Goal: Task Accomplishment & Management: Manage account settings

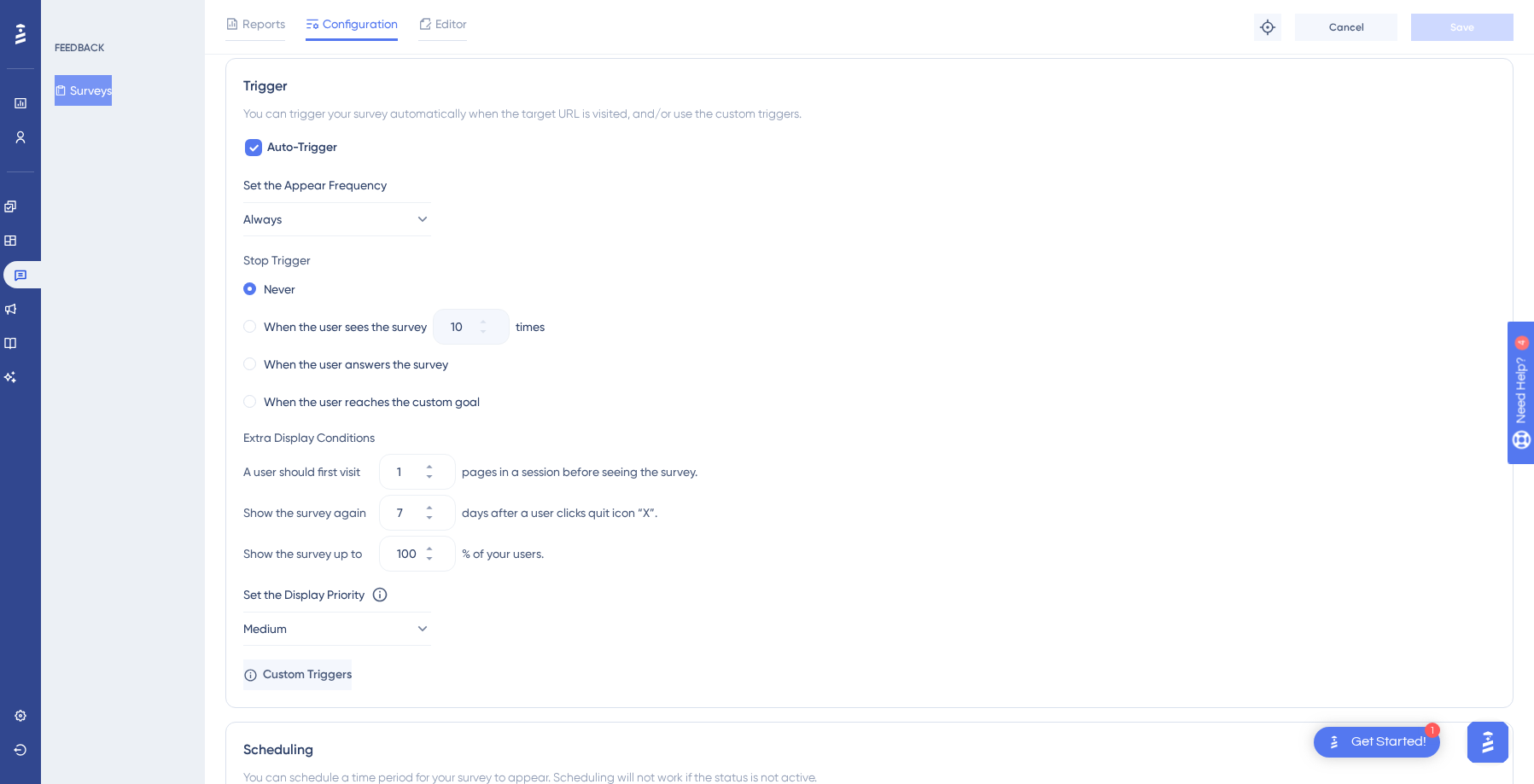
scroll to position [758, 0]
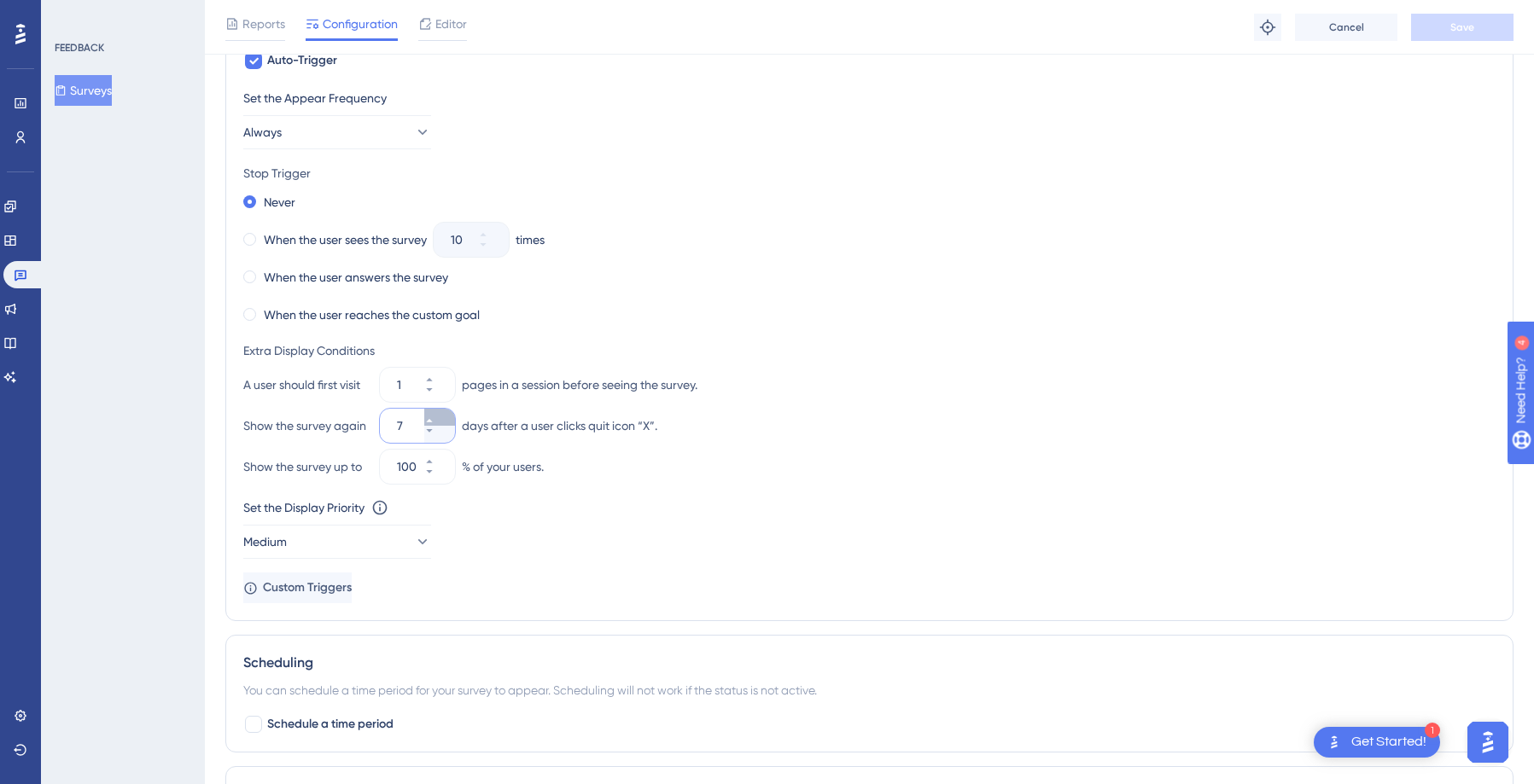
click at [432, 421] on icon at bounding box center [428, 421] width 6 height 4
click at [434, 431] on icon at bounding box center [429, 430] width 11 height 11
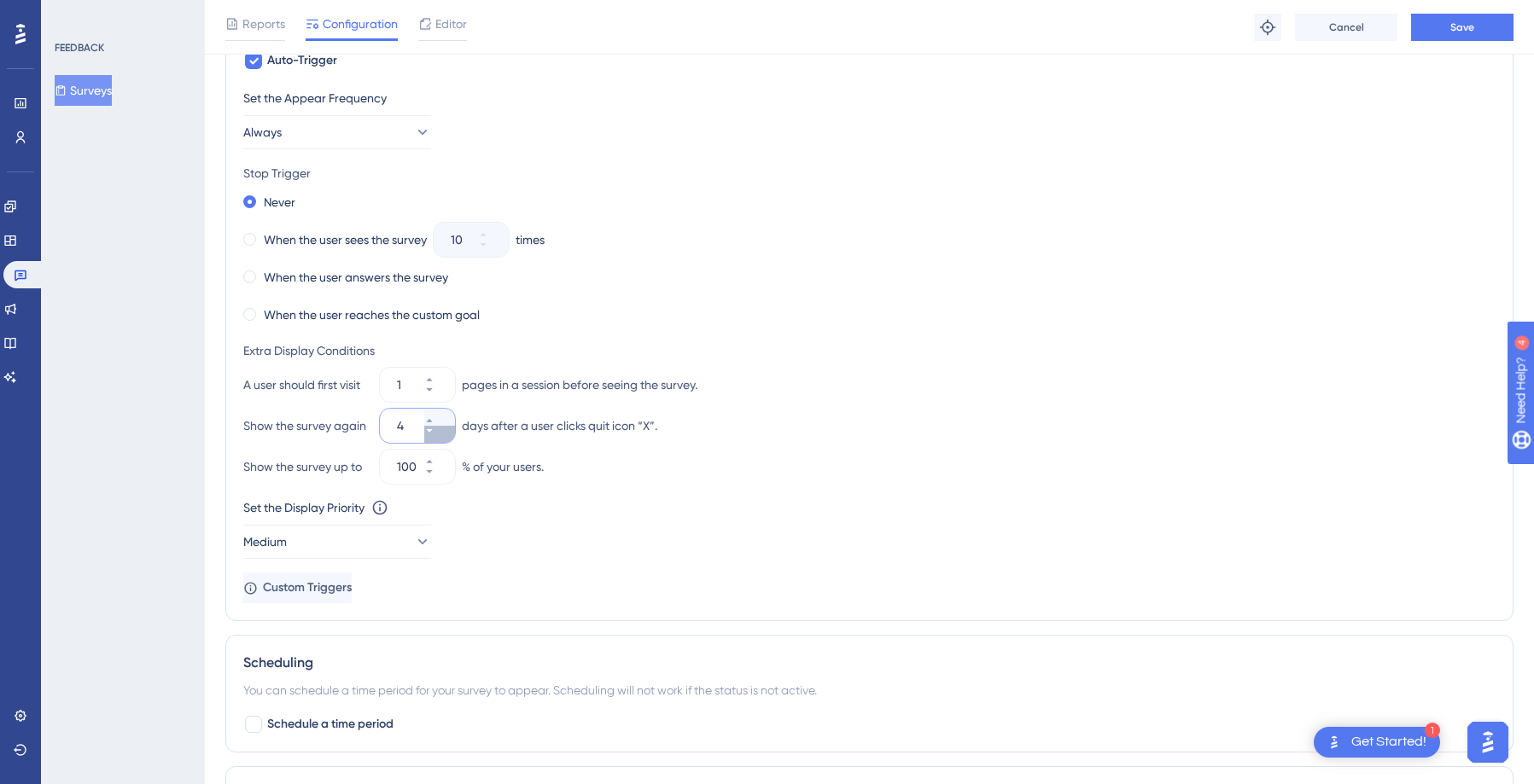
click at [434, 431] on icon at bounding box center [429, 430] width 11 height 11
type input "0"
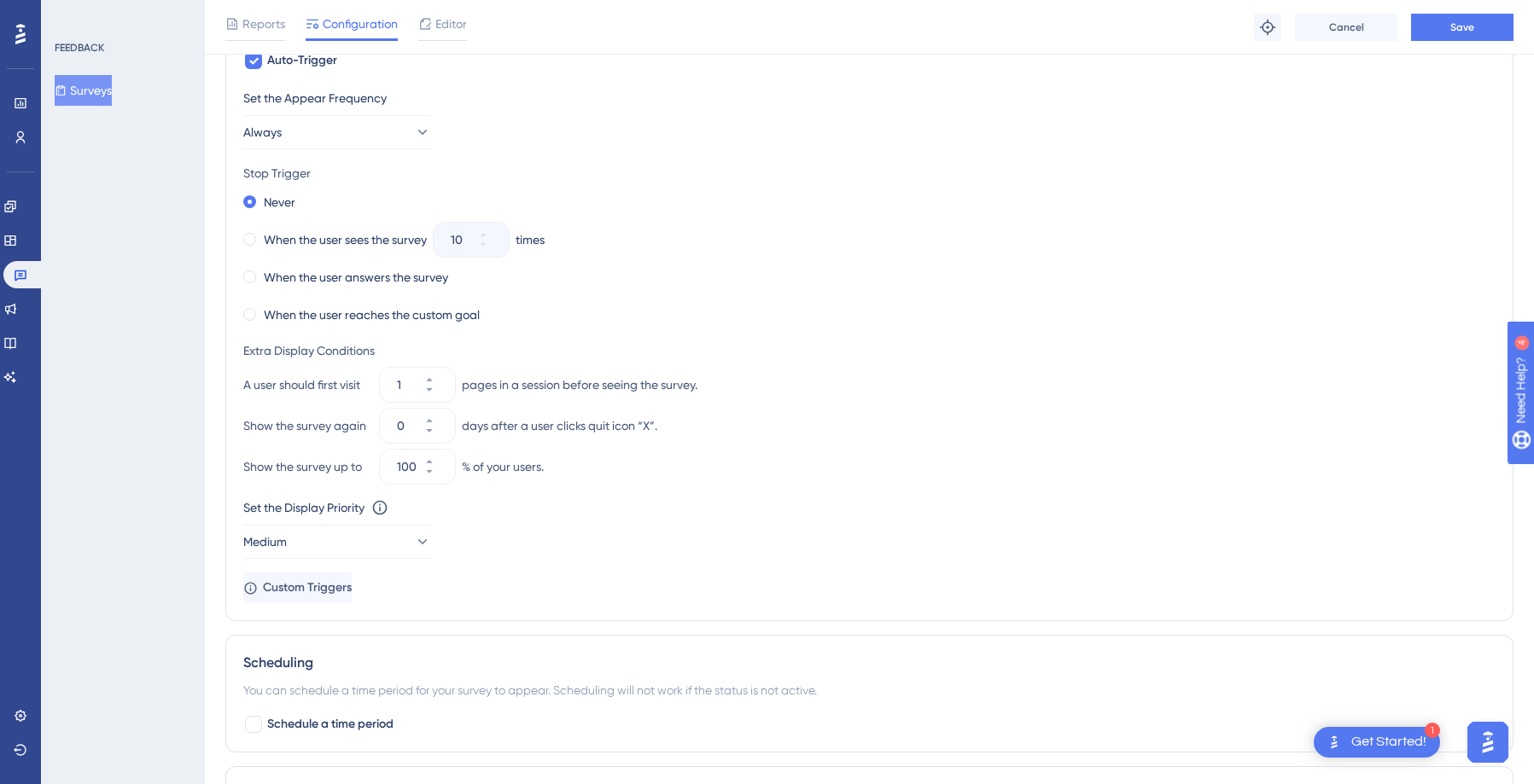
click at [776, 465] on div "Show the survey up to 100 % of your users." at bounding box center [870, 466] width 1253 height 34
click at [1463, 20] on span "Save" at bounding box center [1462, 27] width 24 height 14
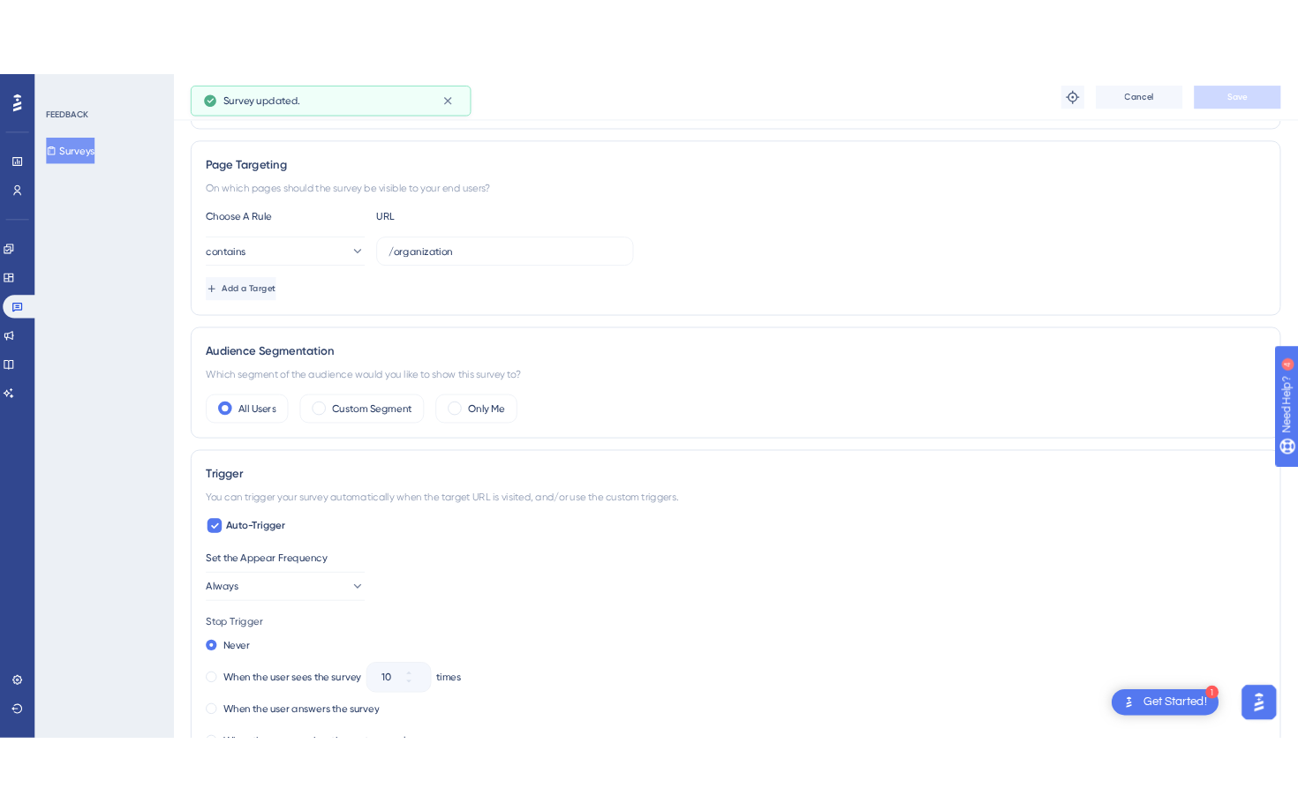
scroll to position [0, 0]
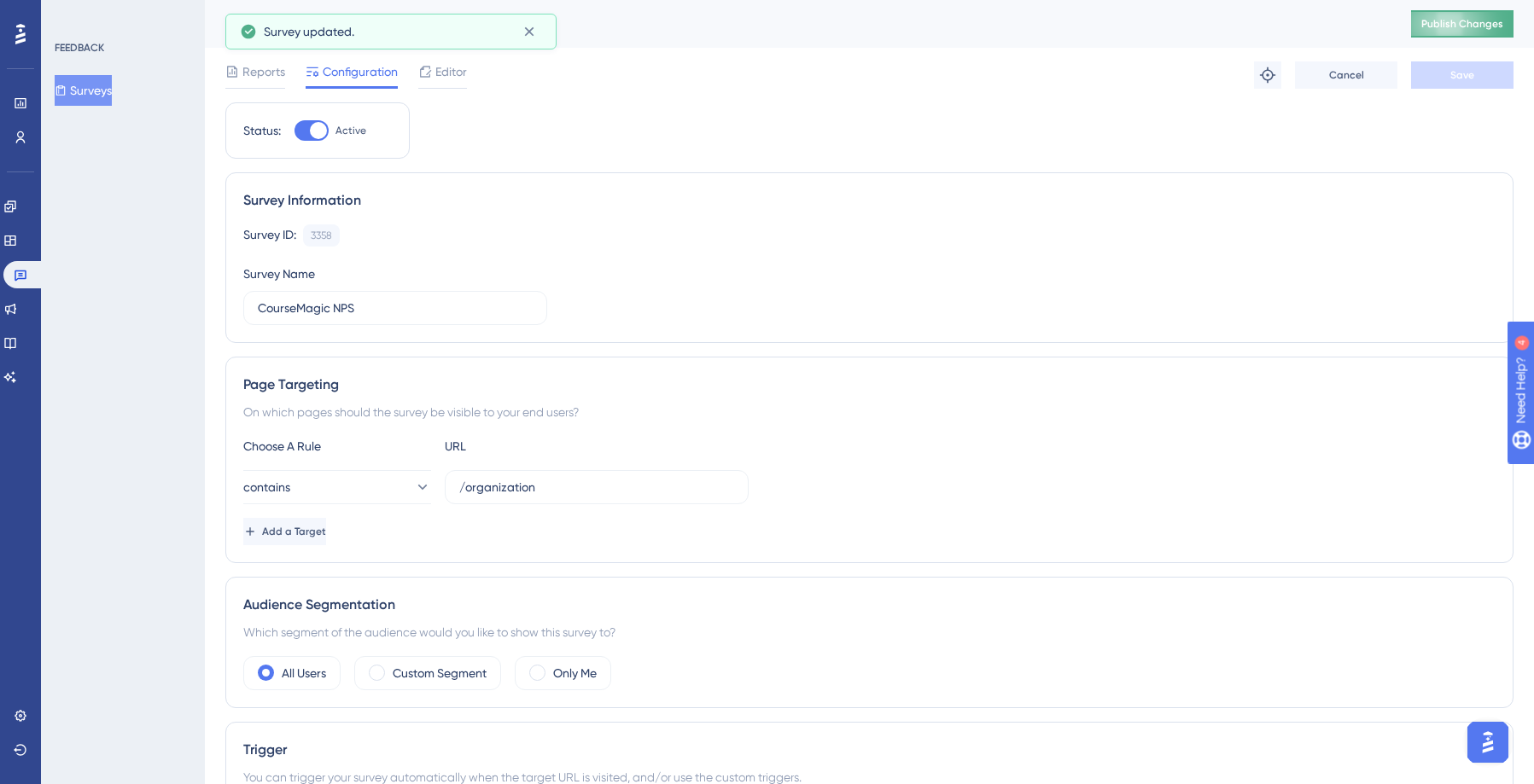
click at [1450, 17] on span "Publish Changes" at bounding box center [1462, 24] width 82 height 14
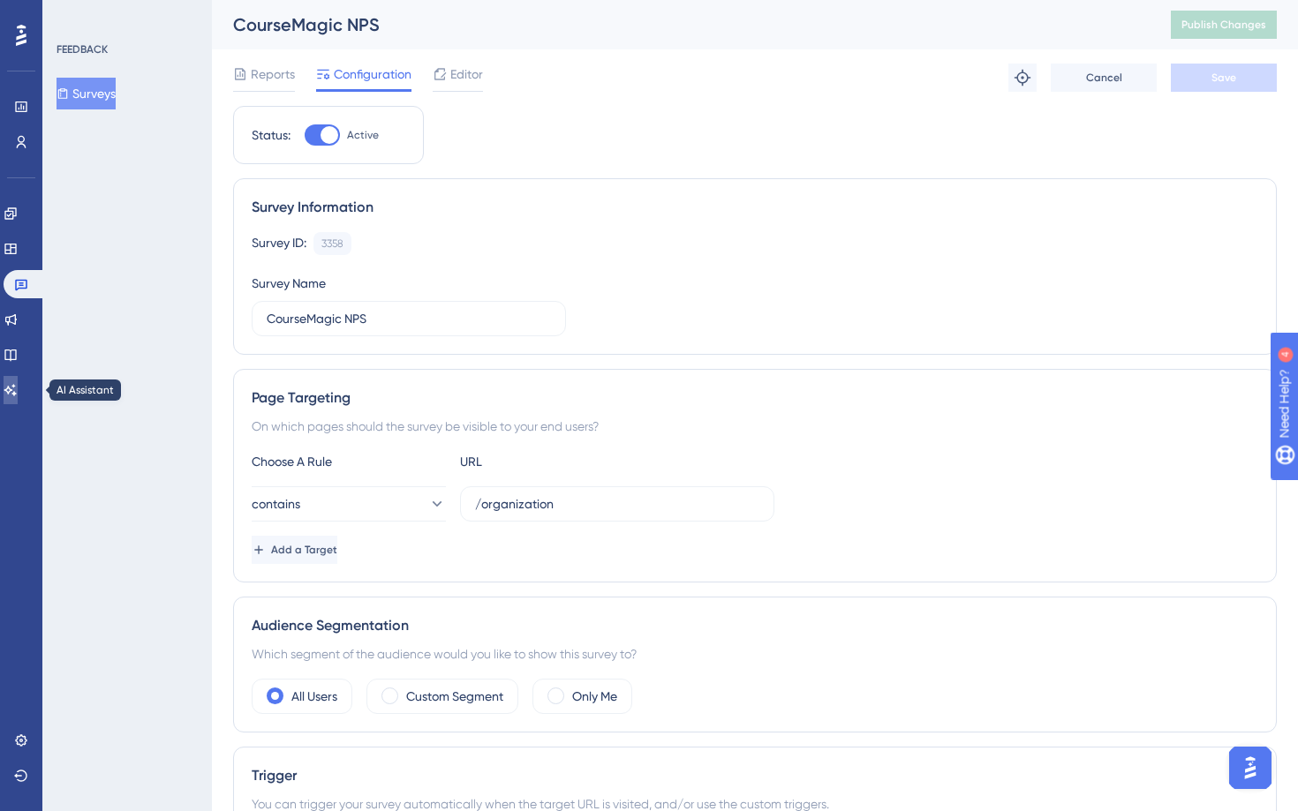
click at [18, 383] on icon at bounding box center [11, 390] width 14 height 14
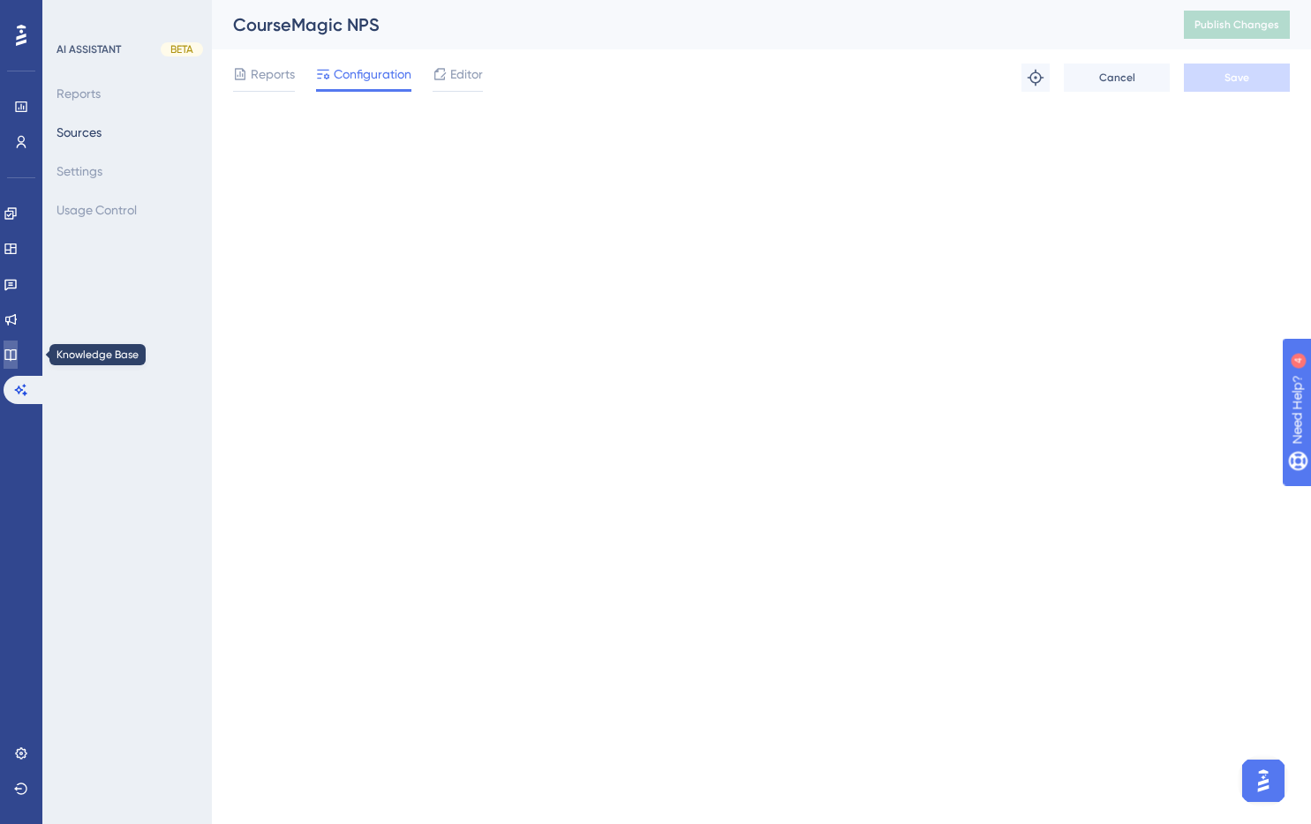
click at [18, 343] on link at bounding box center [11, 355] width 14 height 28
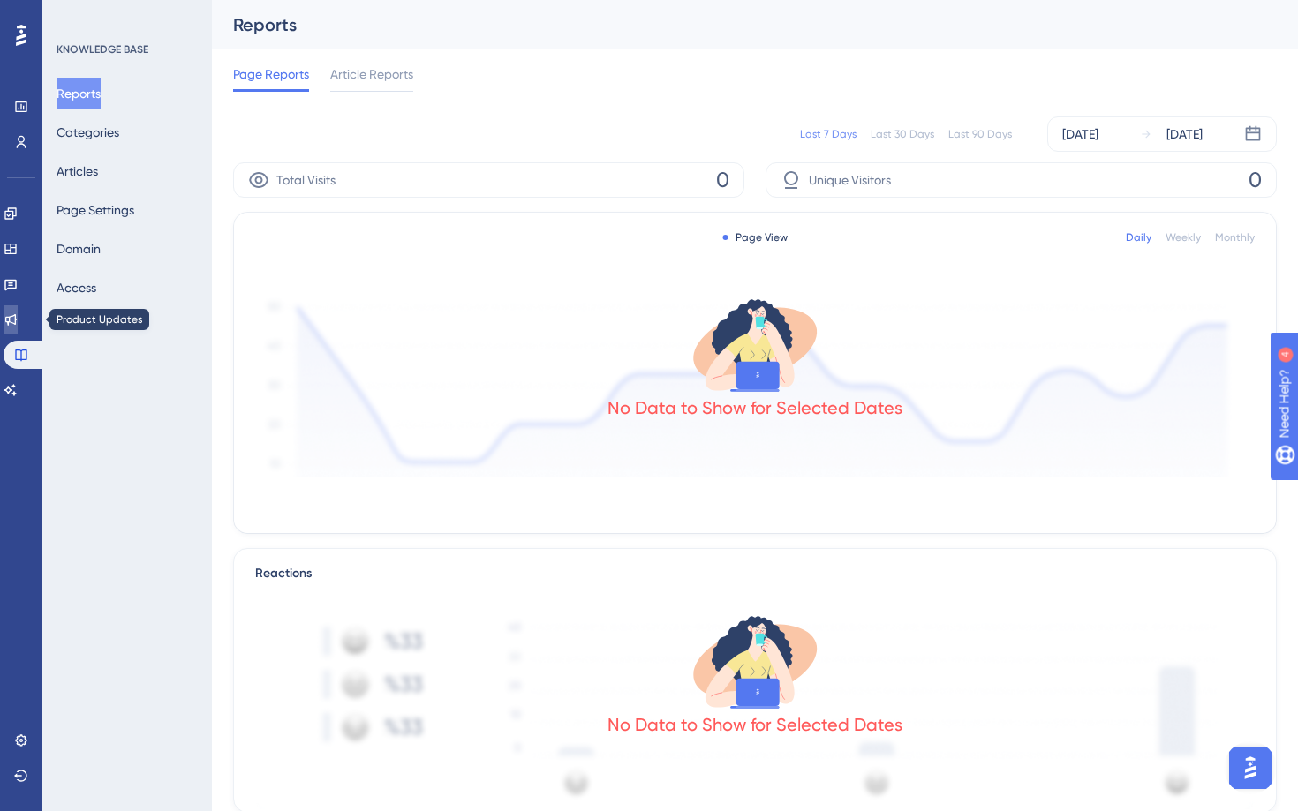
click at [18, 310] on link at bounding box center [11, 319] width 14 height 28
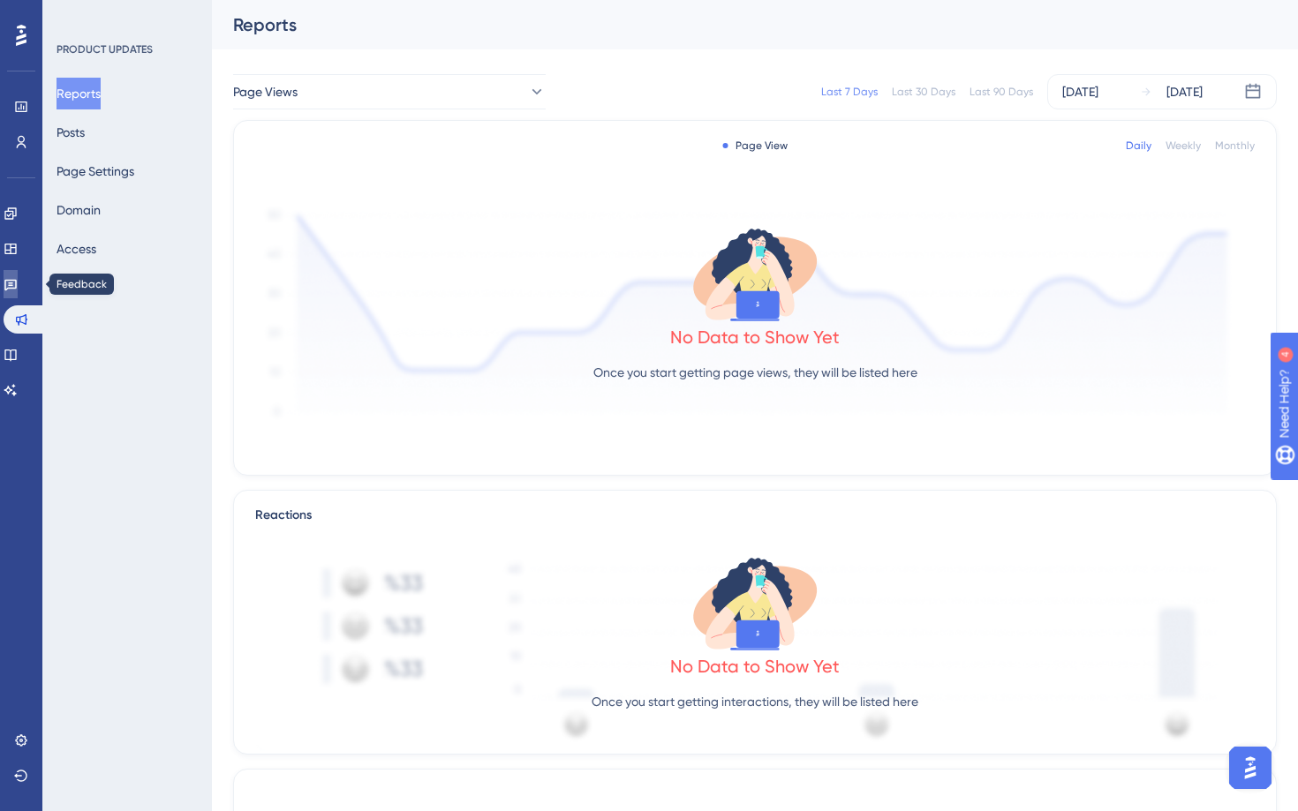
click at [17, 280] on icon at bounding box center [10, 285] width 12 height 11
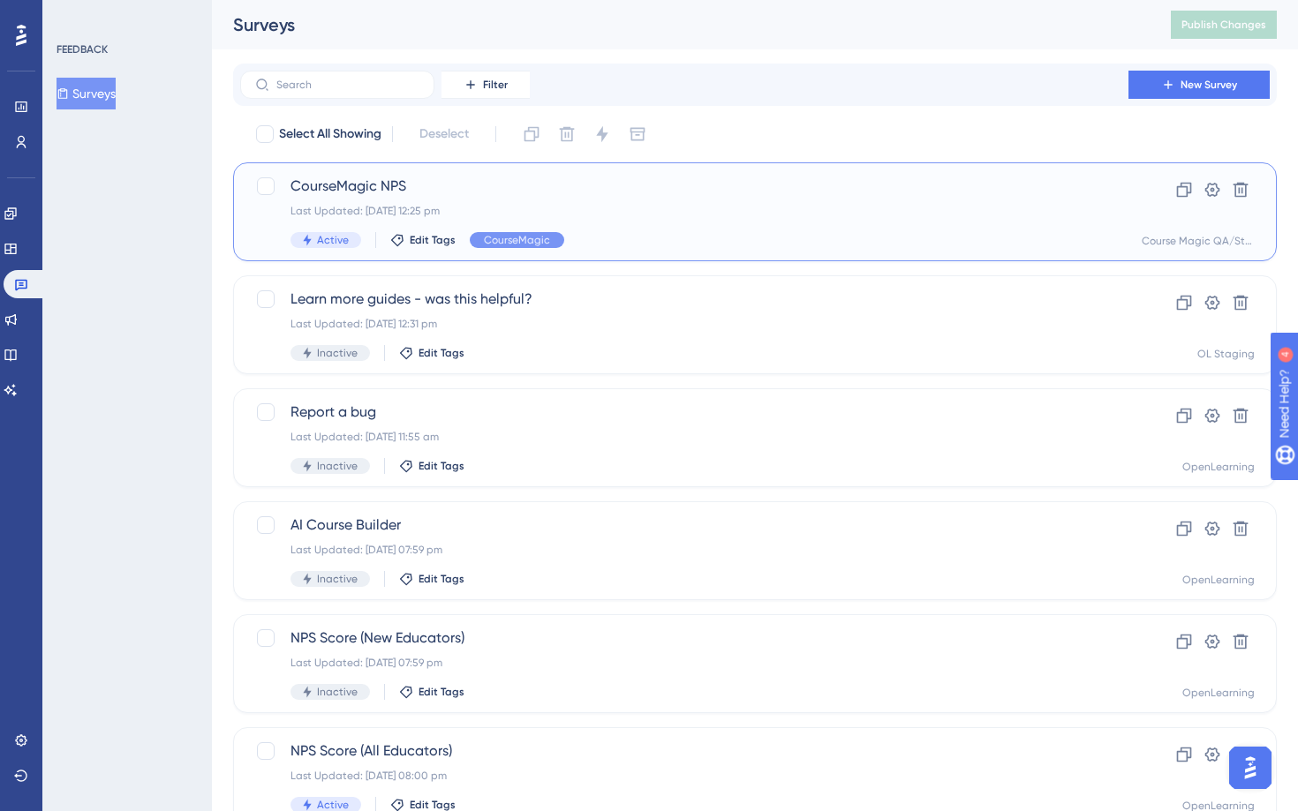
click at [725, 187] on span "CourseMagic NPS" at bounding box center [683, 186] width 787 height 21
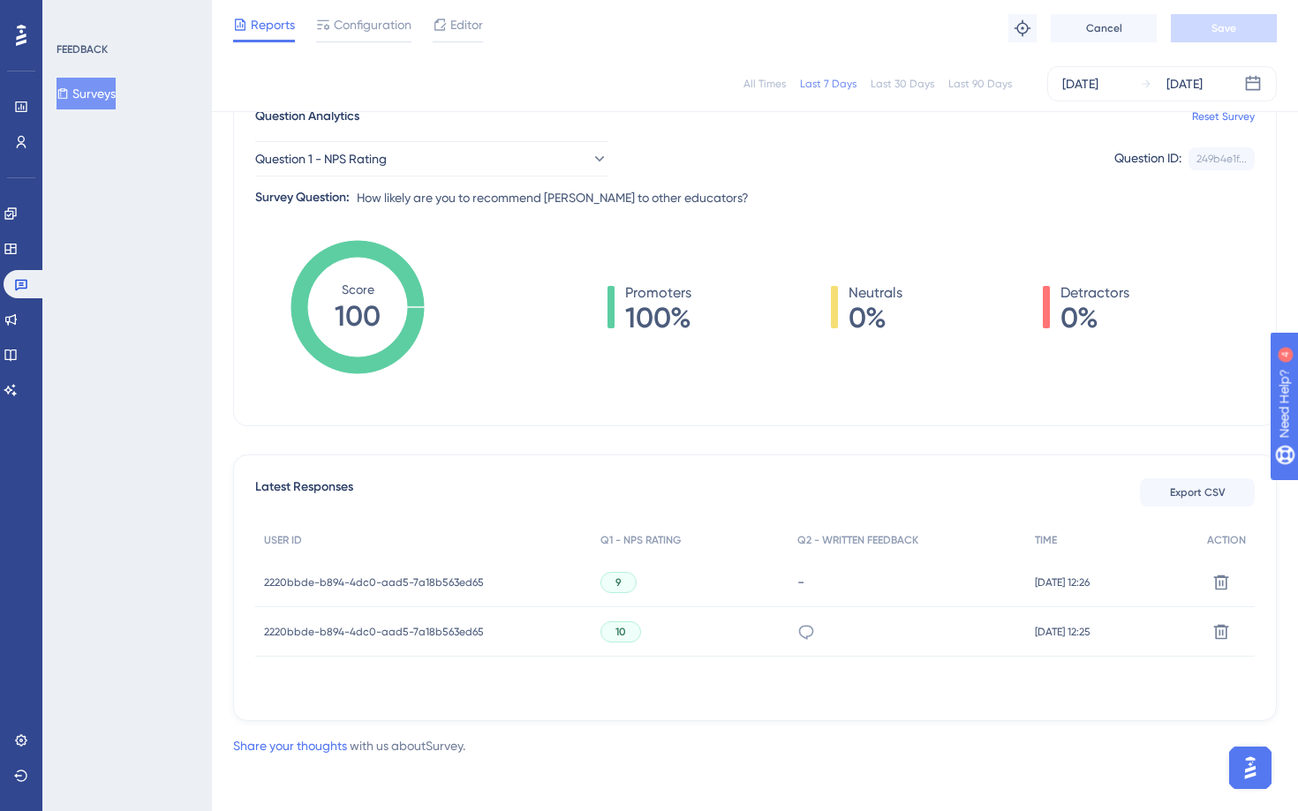
scroll to position [158, 0]
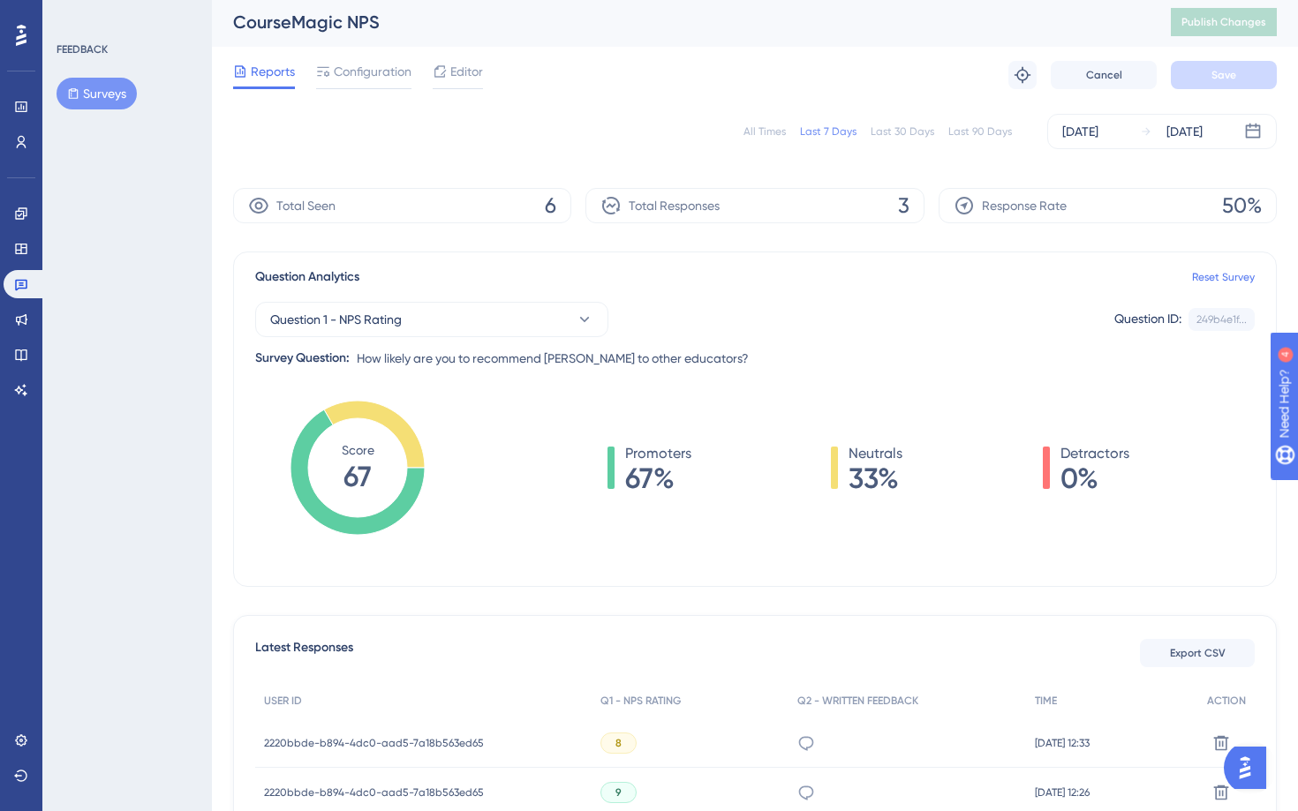
scroll to position [4, 0]
click at [348, 89] on div "Reports Configuration Editor Troubleshoot Cancel Save" at bounding box center [754, 74] width 1043 height 56
click at [352, 82] on div "Configuration" at bounding box center [363, 74] width 95 height 28
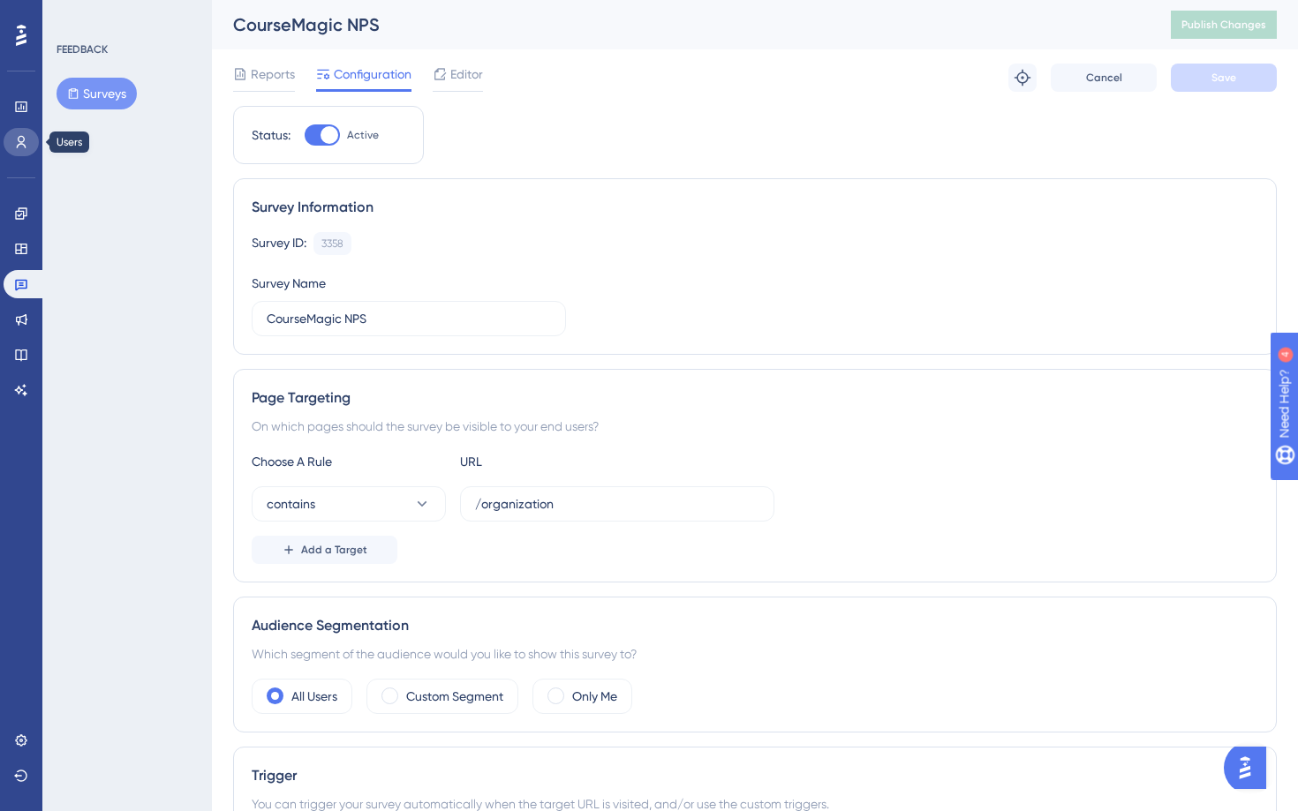
click at [20, 130] on link at bounding box center [21, 142] width 35 height 28
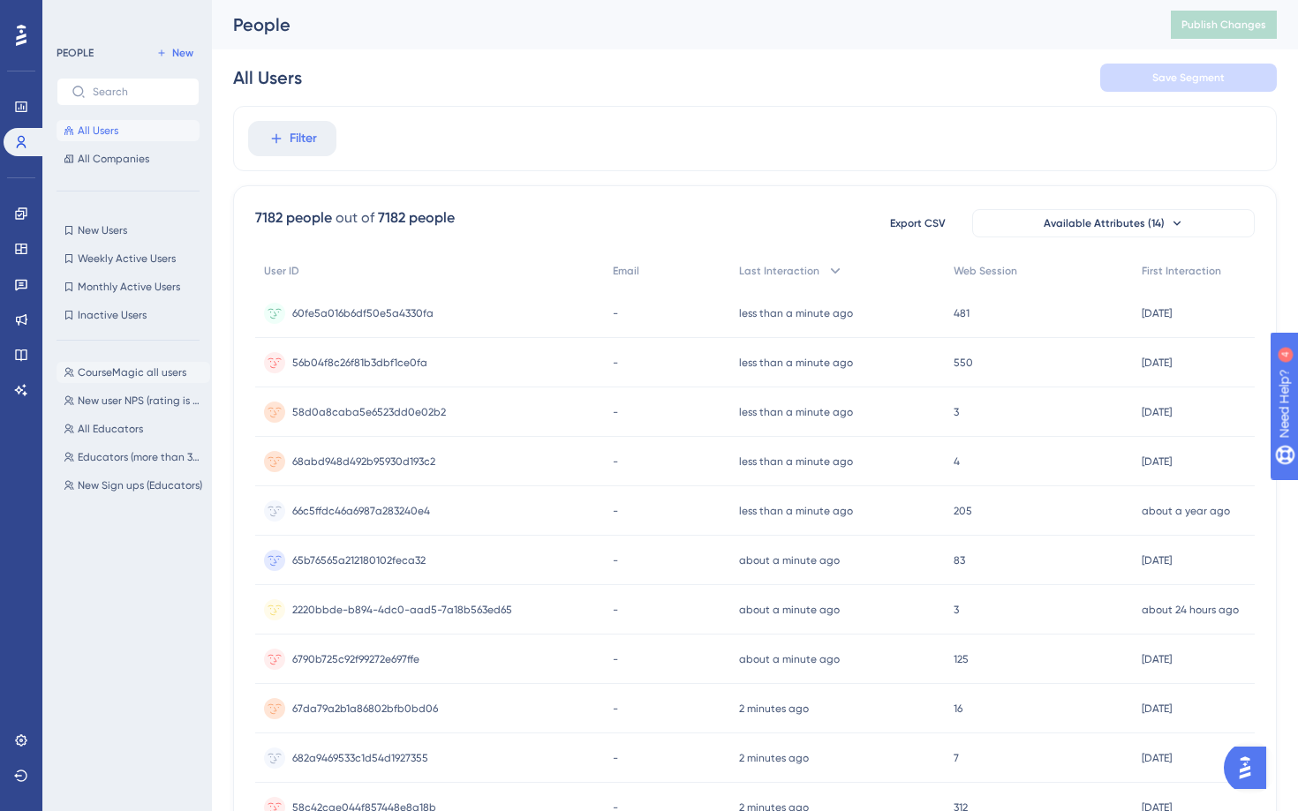
click at [121, 366] on span "CourseMagic all users" at bounding box center [132, 372] width 109 height 14
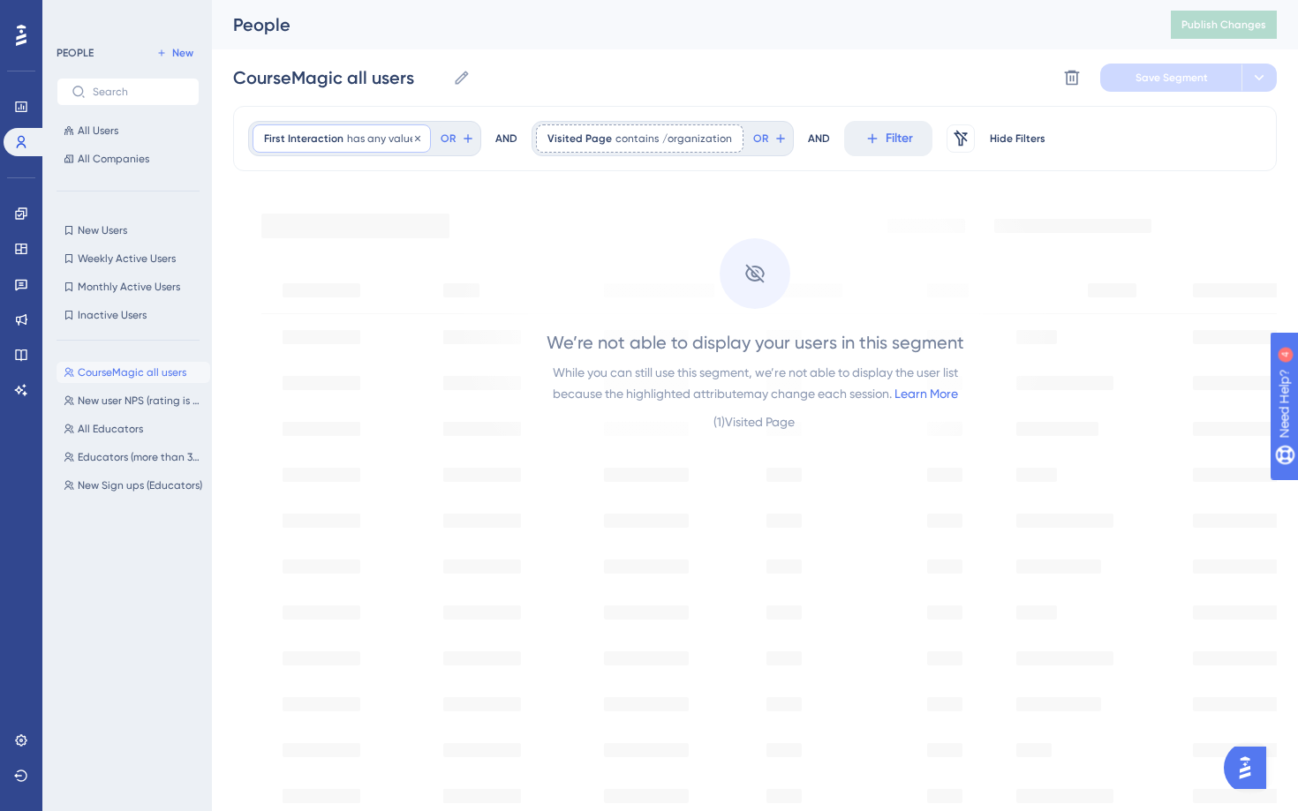
click at [378, 143] on span "has any value" at bounding box center [381, 139] width 69 height 14
click at [99, 434] on span "All Educators" at bounding box center [110, 429] width 65 height 14
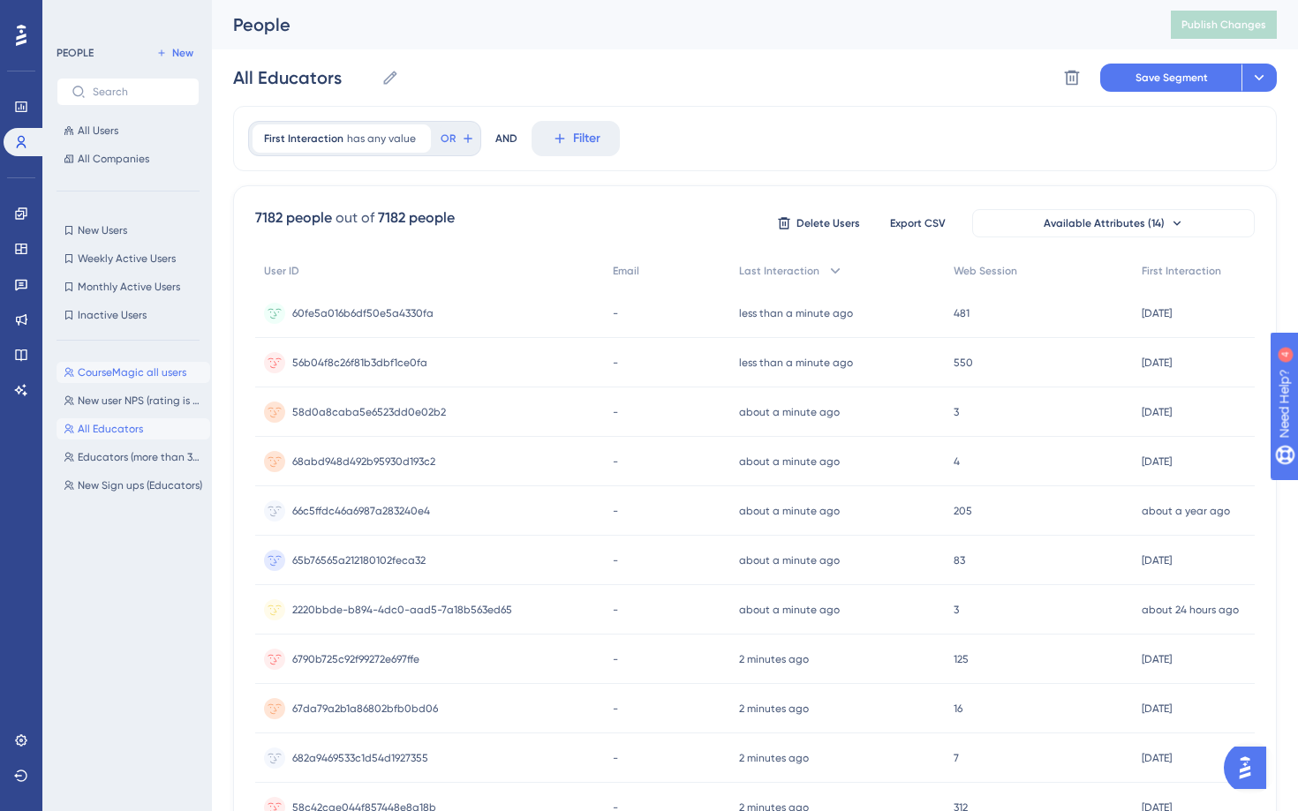
click at [119, 373] on span "CourseMagic all users" at bounding box center [132, 372] width 109 height 14
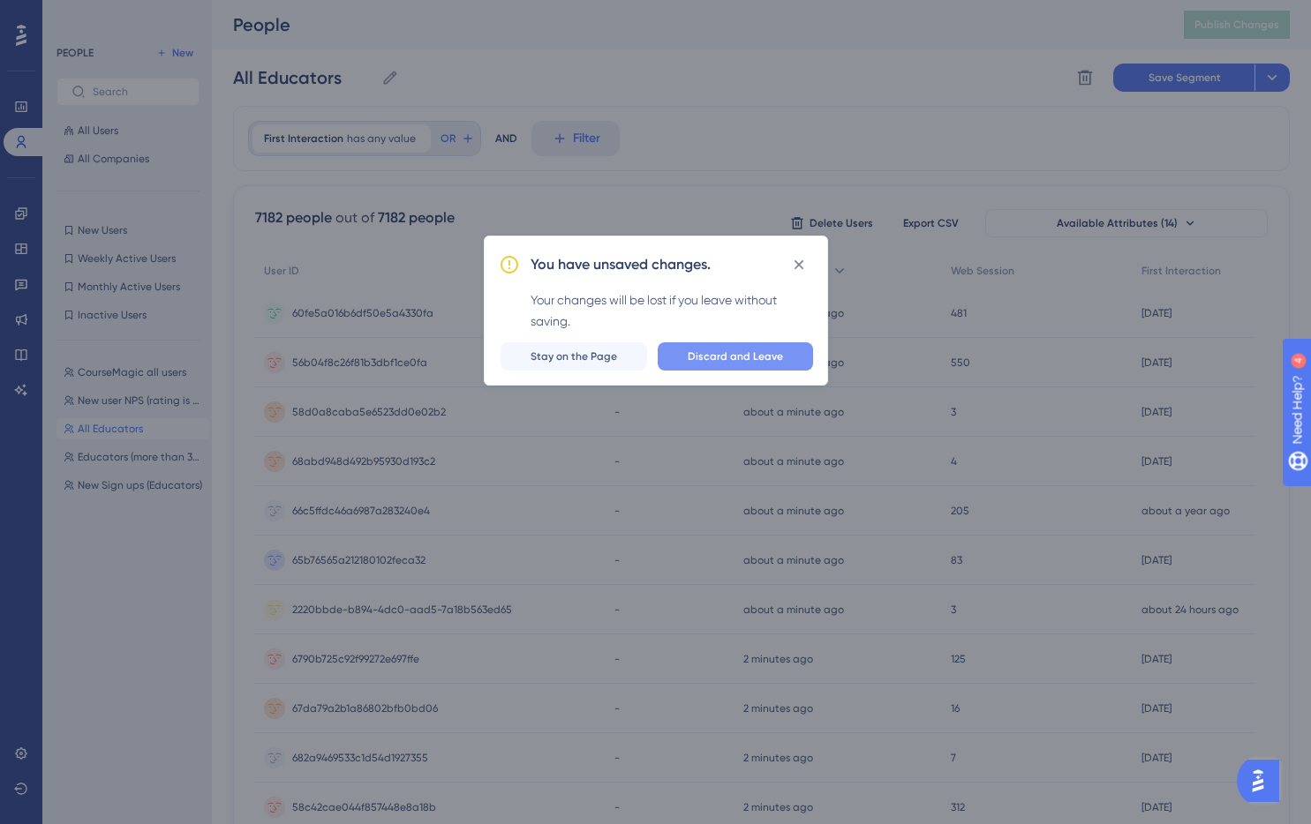
click at [723, 353] on span "Discard and Leave" at bounding box center [735, 357] width 95 height 14
type input "CourseMagic all users"
